Goal: Navigation & Orientation: Find specific page/section

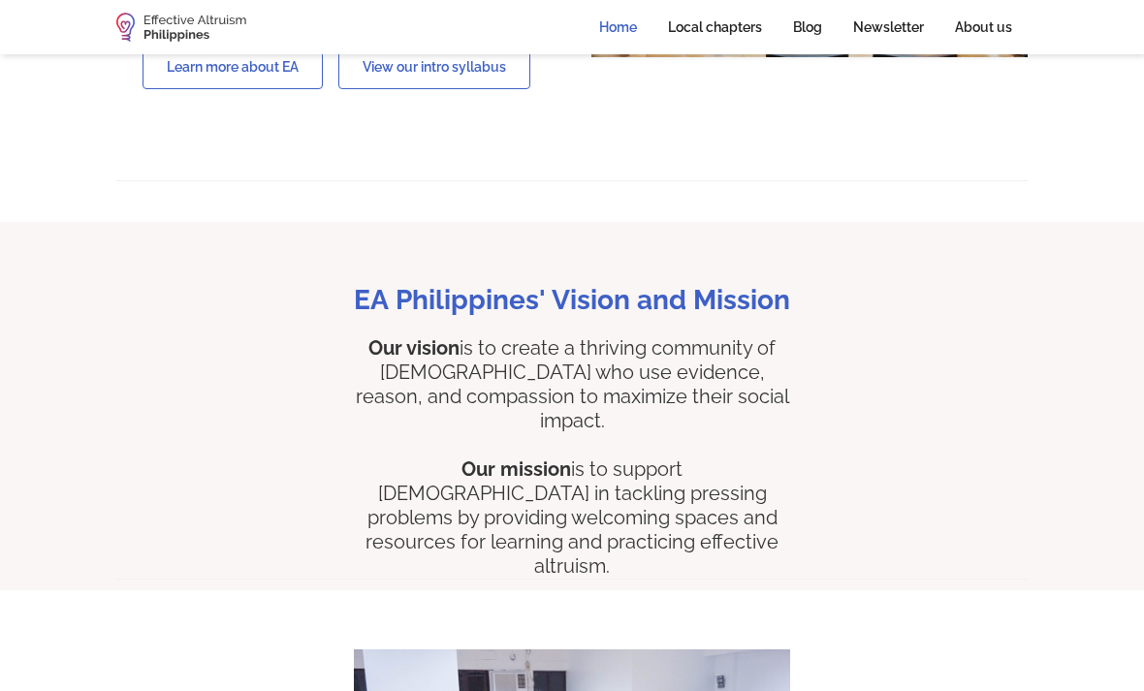
scroll to position [844, 0]
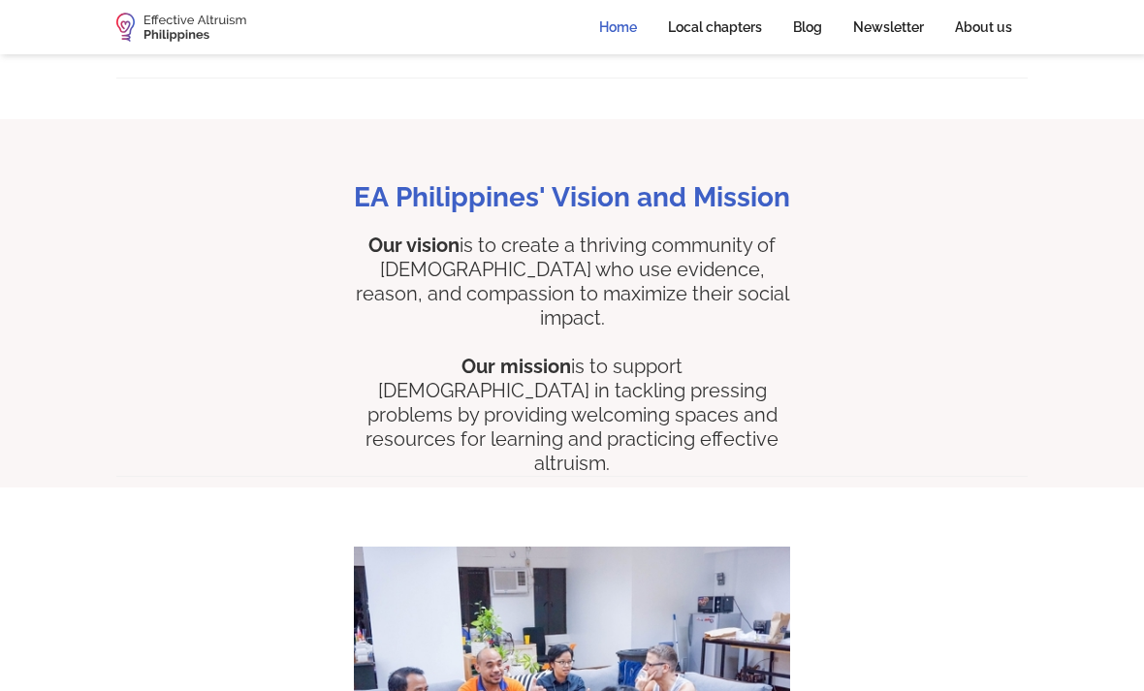
click at [719, 35] on link "Local chapters" at bounding box center [715, 27] width 125 height 43
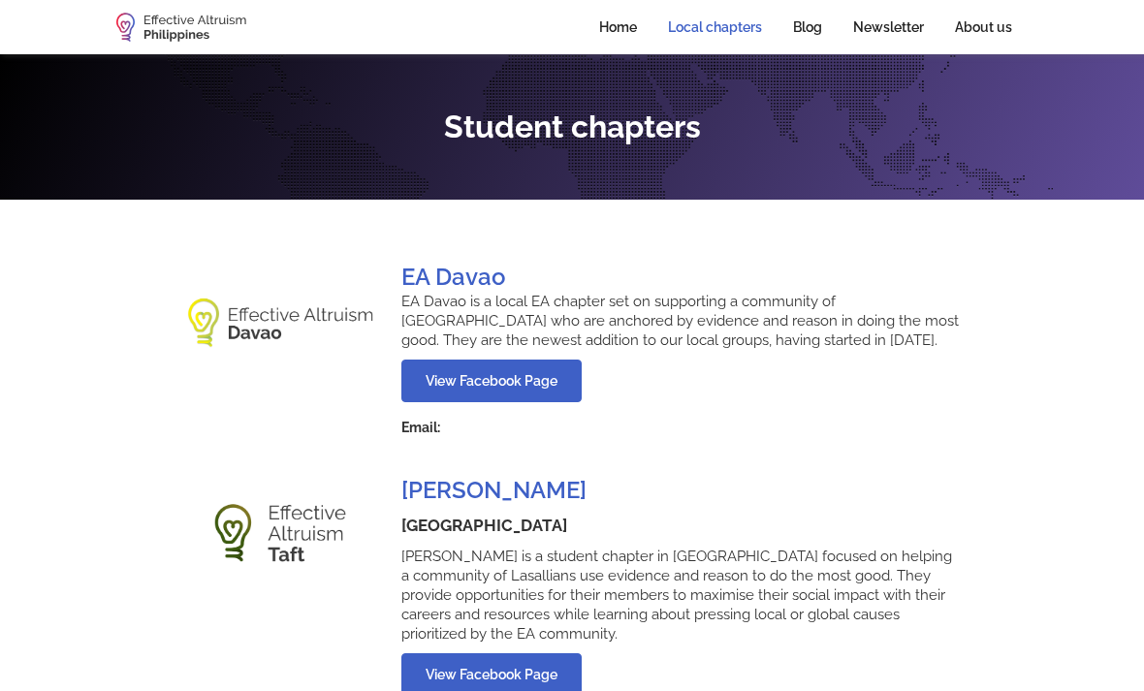
click at [621, 28] on link "Home" at bounding box center [618, 27] width 69 height 43
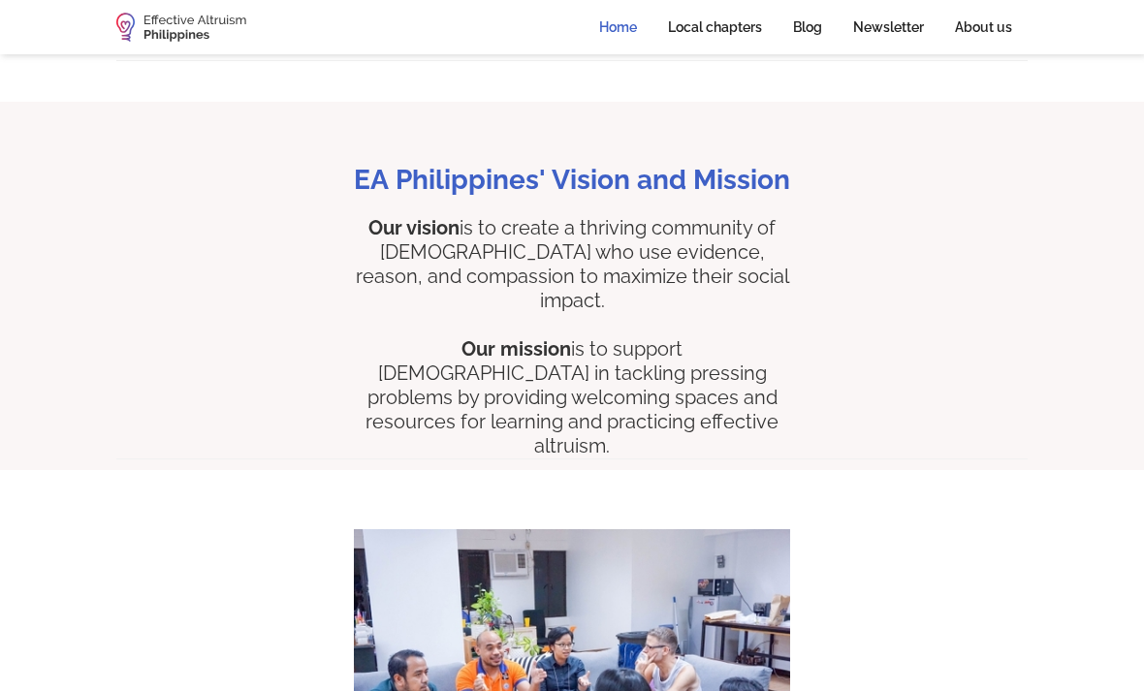
scroll to position [658, 0]
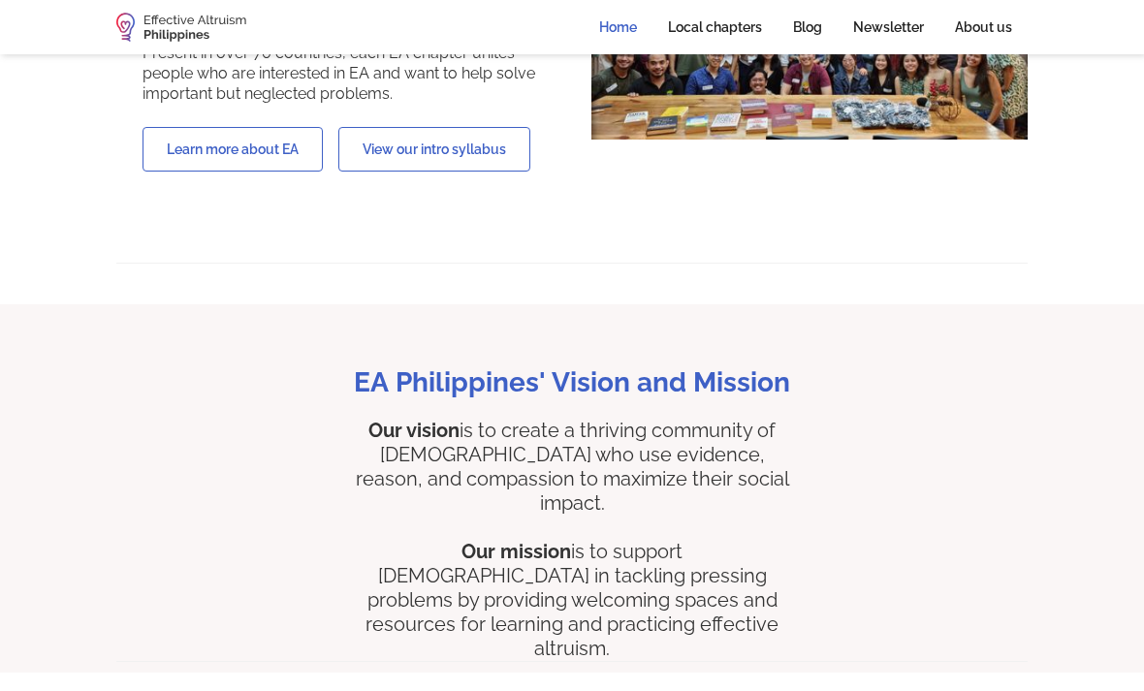
click at [726, 26] on link "Local chapters" at bounding box center [715, 27] width 125 height 43
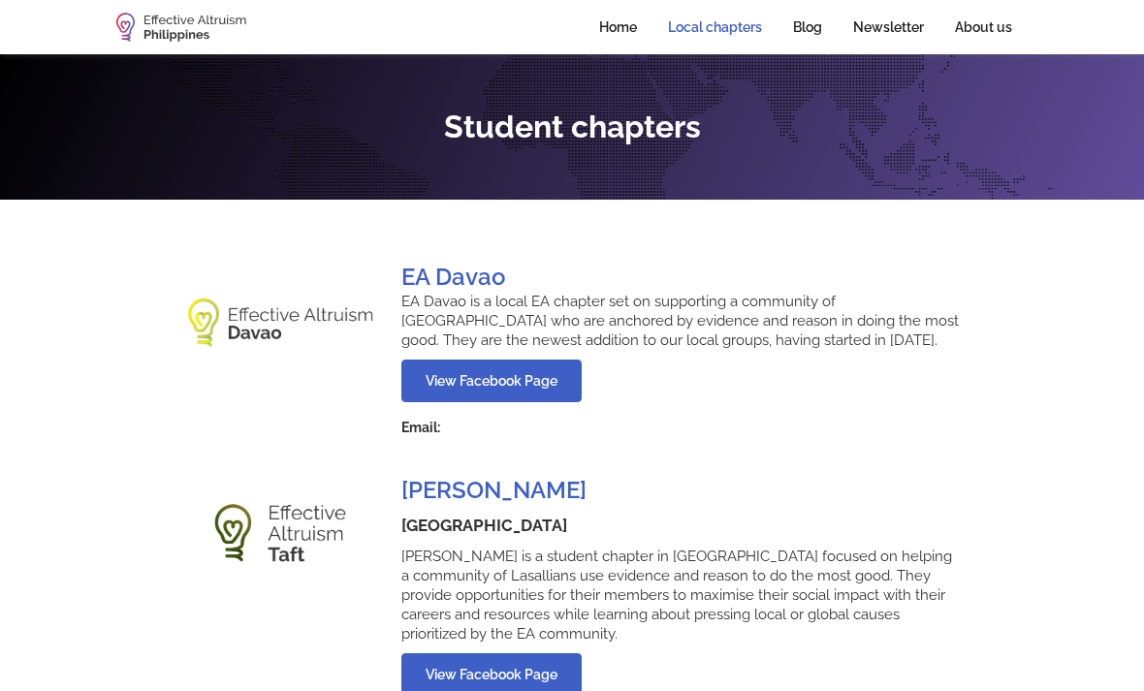
click at [628, 39] on link "Home" at bounding box center [618, 27] width 69 height 43
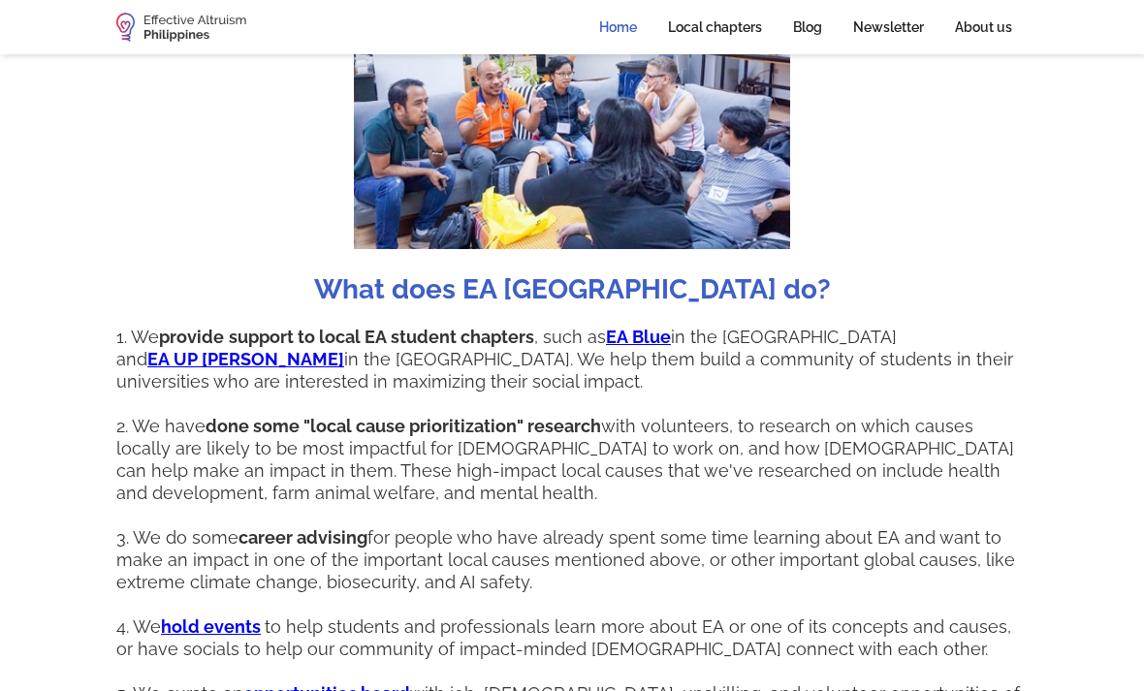
scroll to position [1432, 0]
click at [376, 684] on strong "opportunities board" at bounding box center [326, 694] width 167 height 20
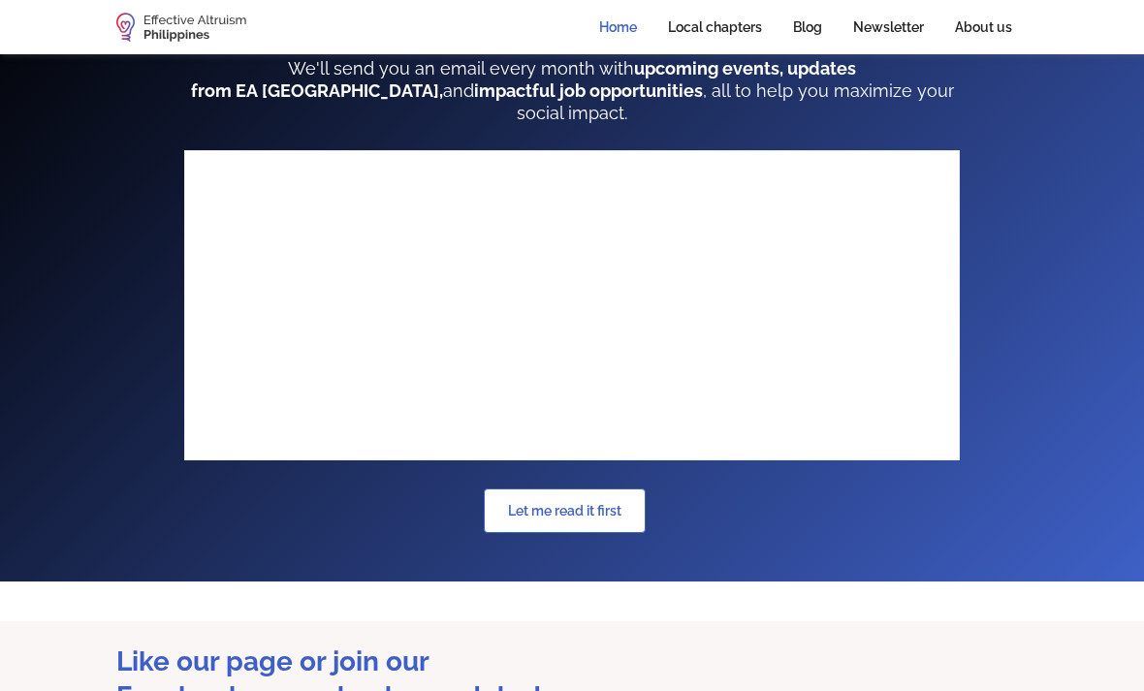
scroll to position [2431, 0]
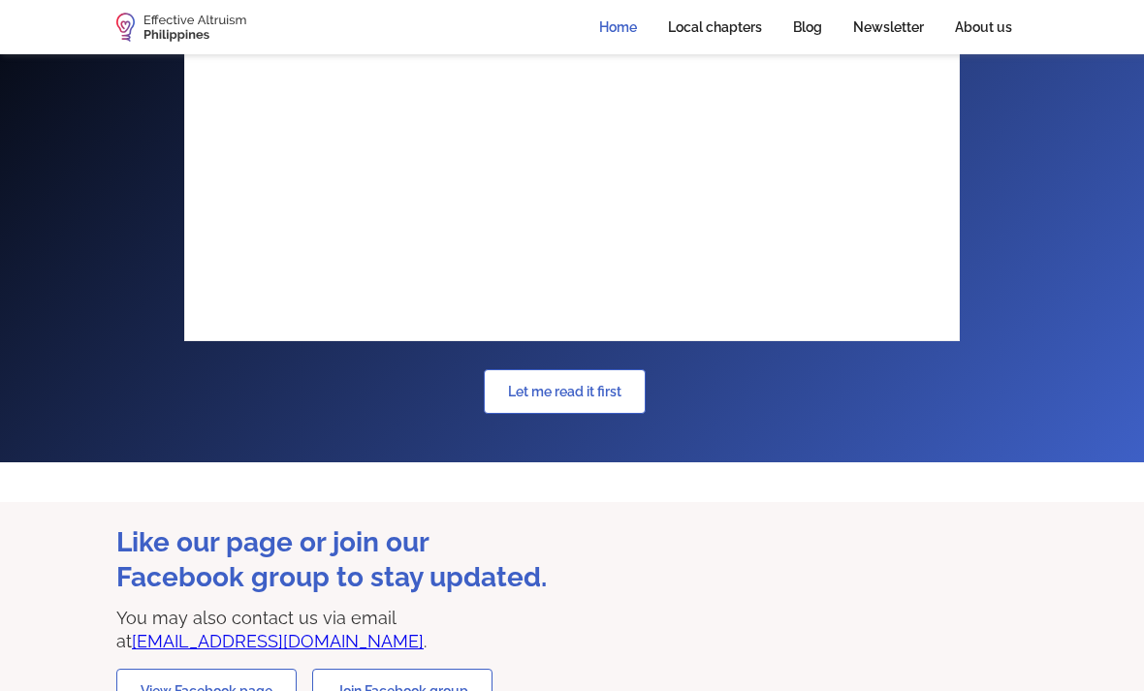
click at [397, 670] on link "Join Facebook group" at bounding box center [402, 692] width 180 height 45
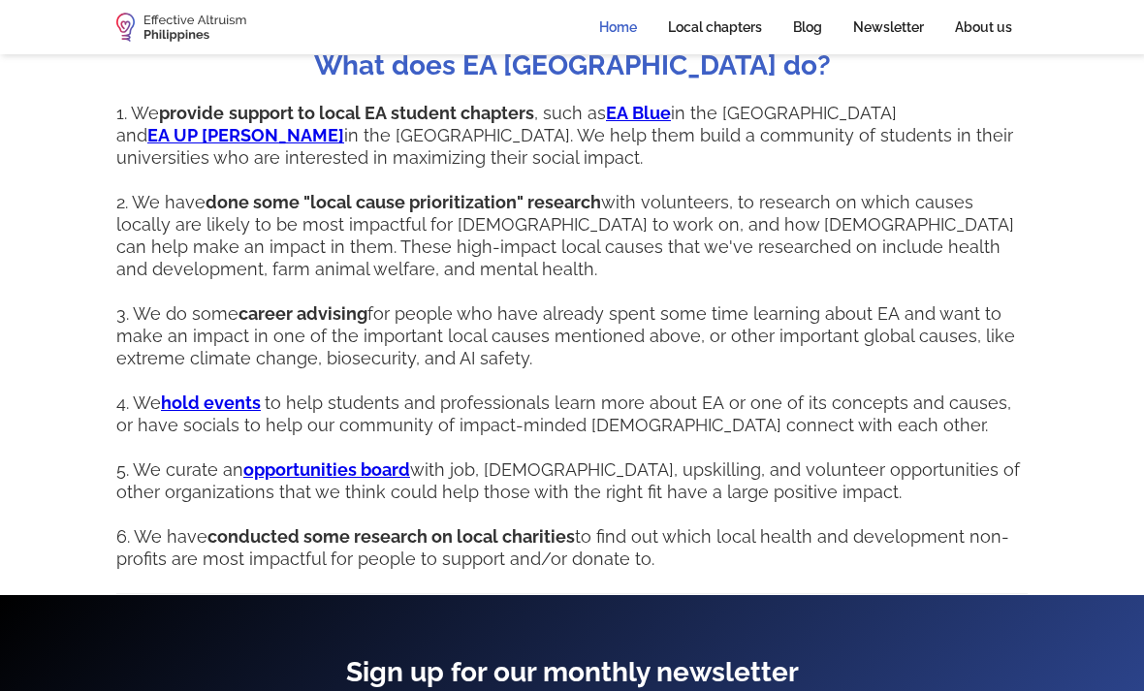
scroll to position [1618, 0]
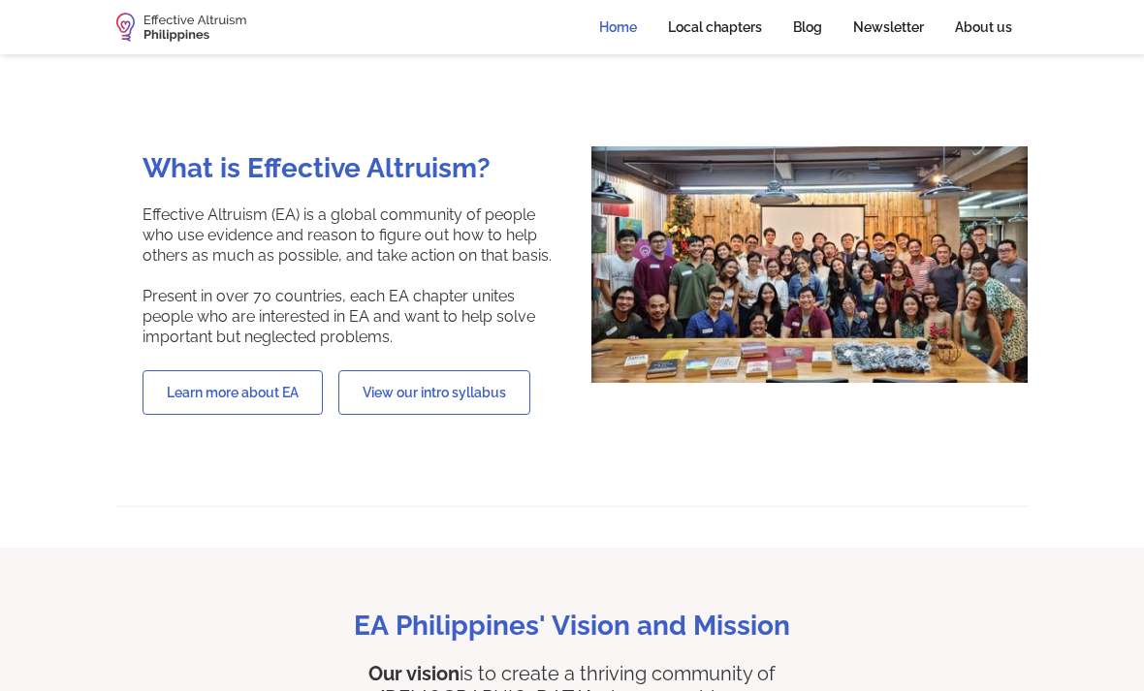
scroll to position [369, 0]
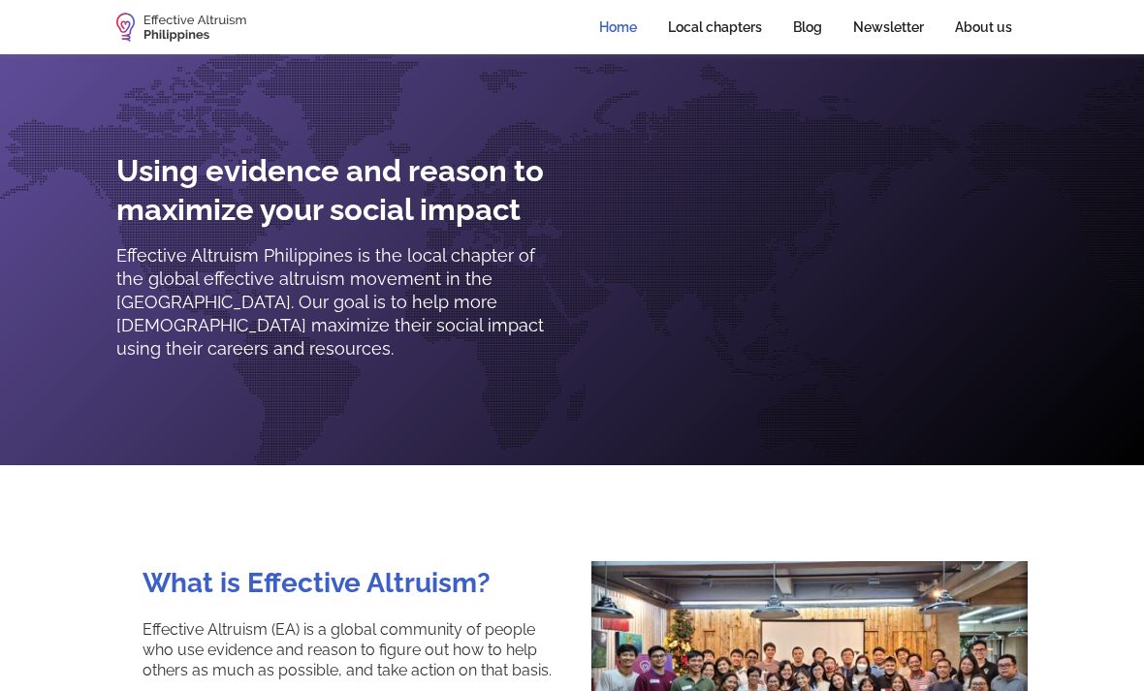
scroll to position [907, 0]
click at [718, 27] on link "Local chapters" at bounding box center [715, 27] width 125 height 43
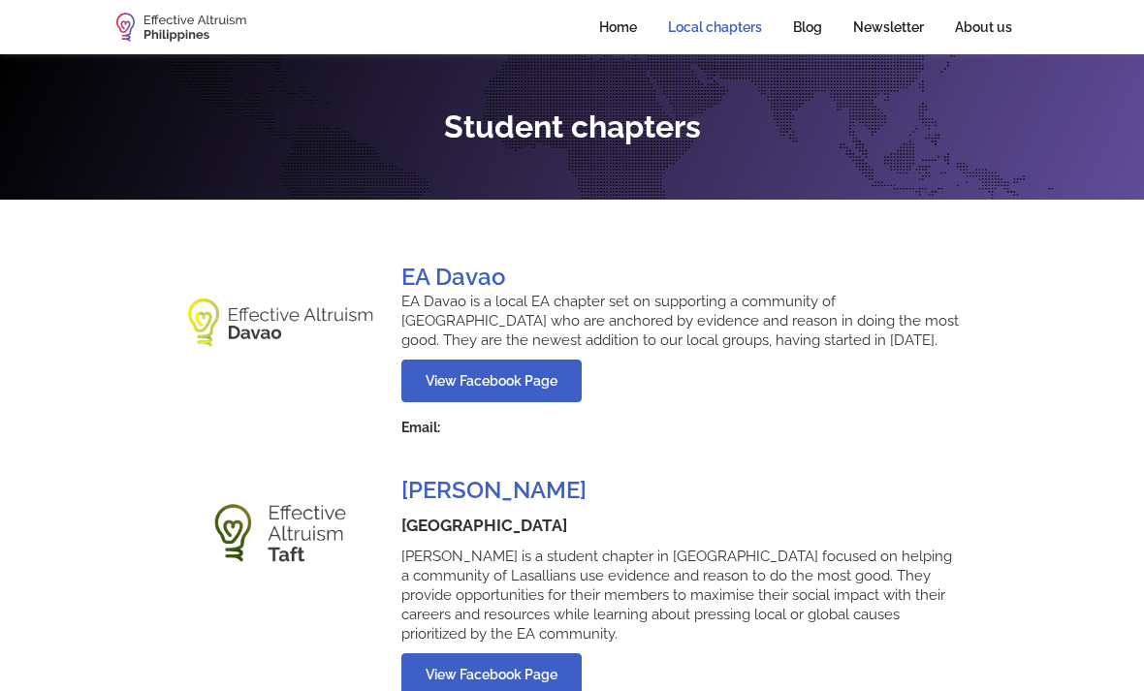
click at [816, 45] on link "Blog" at bounding box center [808, 27] width 60 height 43
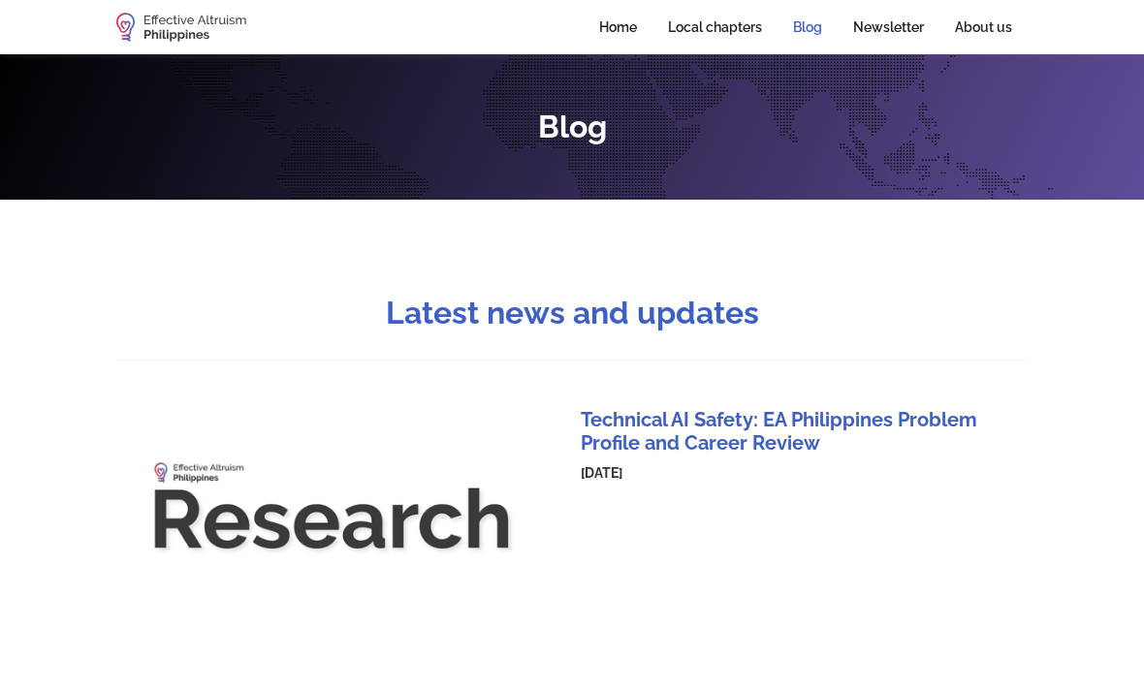
click at [889, 38] on link "Newsletter" at bounding box center [889, 27] width 102 height 43
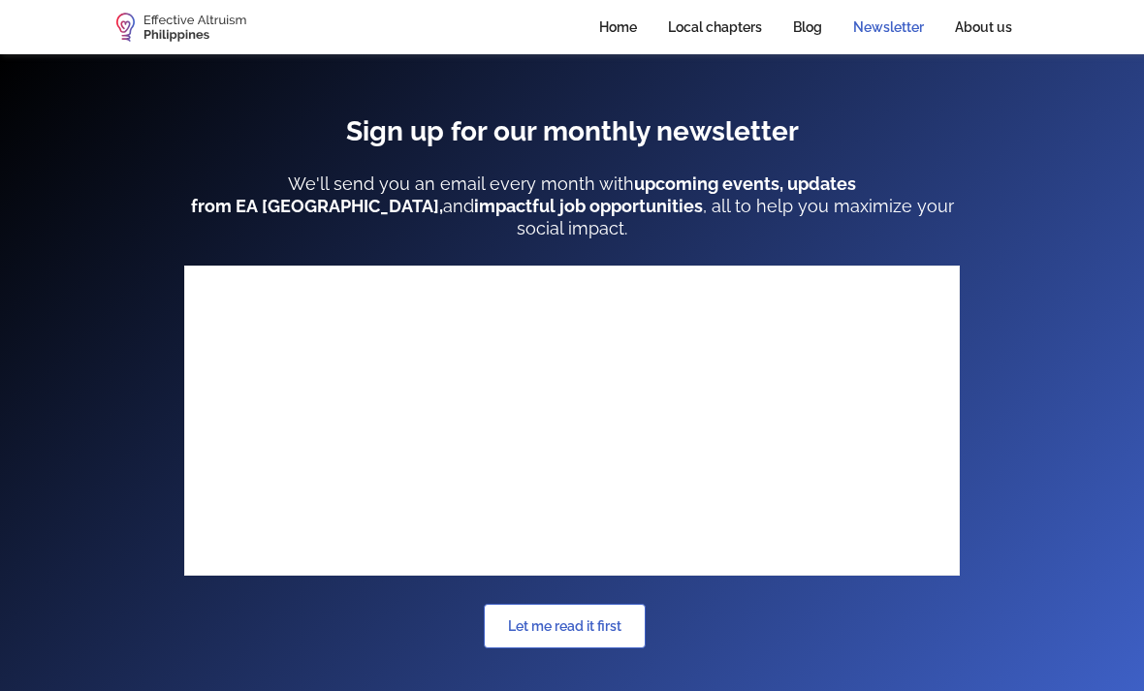
click at [995, 35] on link "About us" at bounding box center [984, 27] width 88 height 43
